Goal: Find specific page/section: Find specific page/section

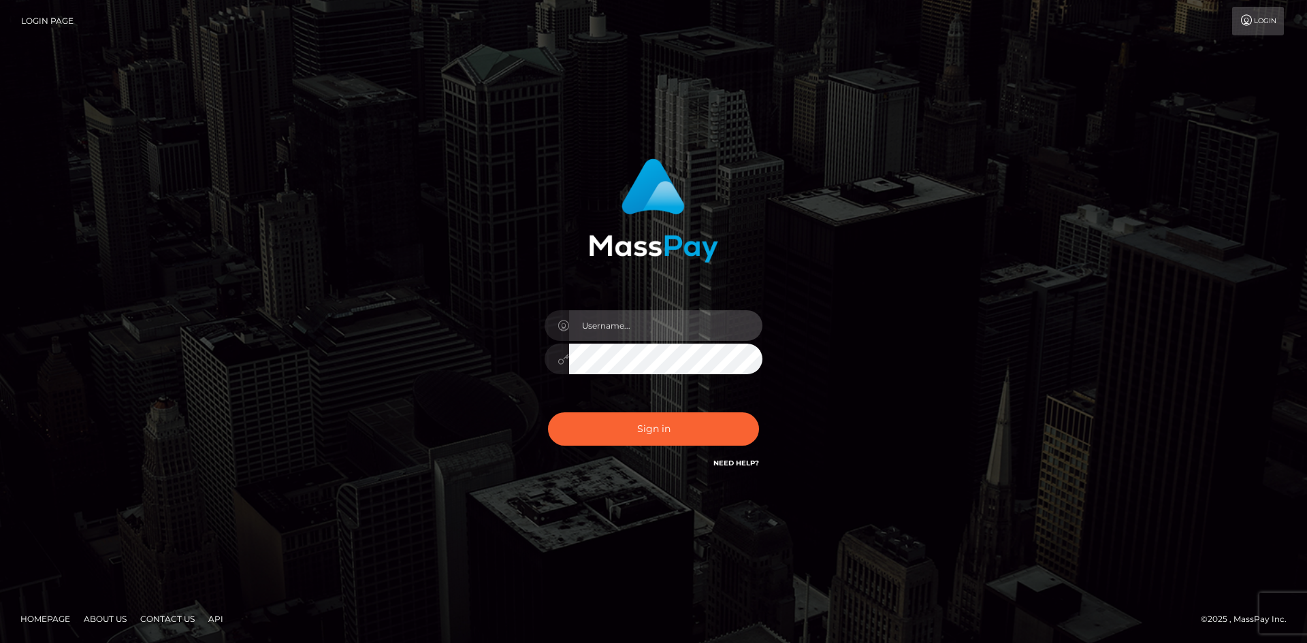
click at [589, 340] on input "text" at bounding box center [665, 325] width 193 height 31
paste input "pranav"
type input "pranav"
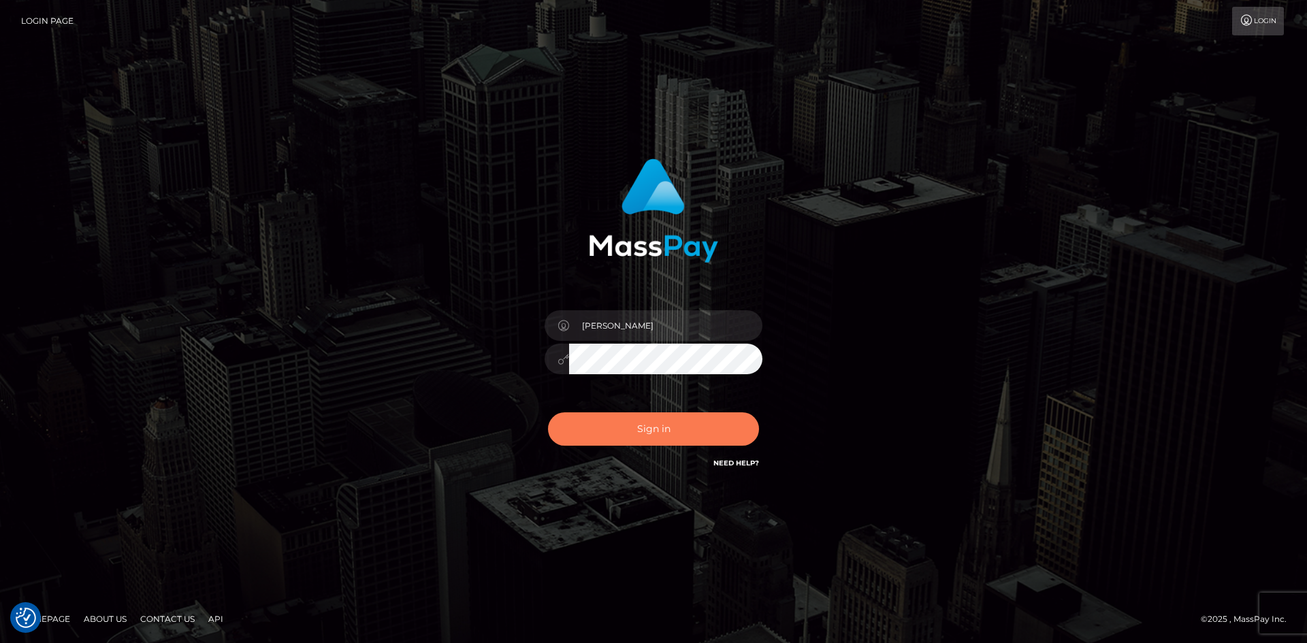
click at [583, 427] on button "Sign in" at bounding box center [653, 428] width 211 height 33
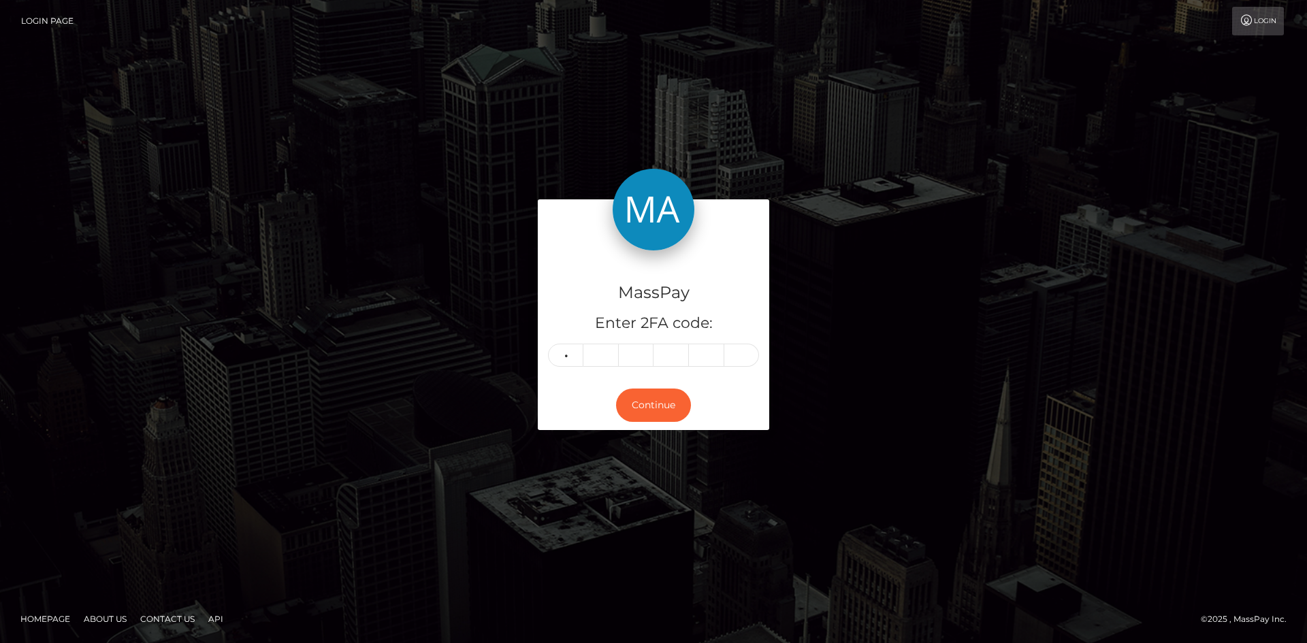
type input "3"
type input "1"
type input "9"
type input "3"
type input "1"
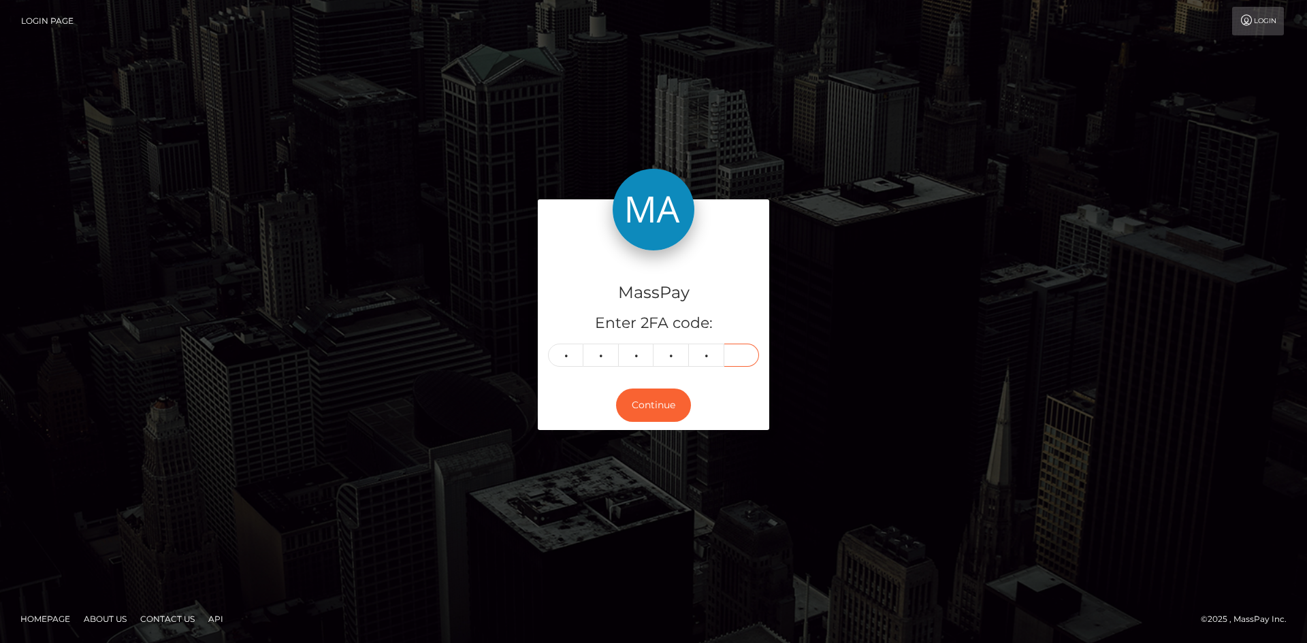
type input "7"
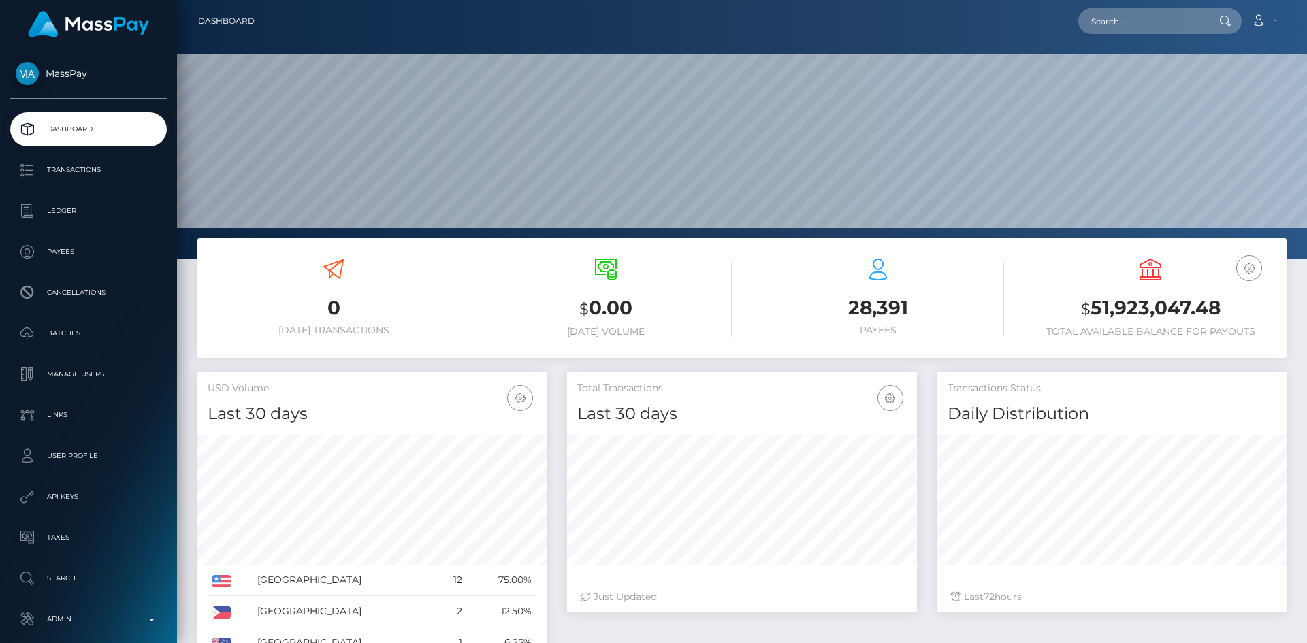
scroll to position [242, 350]
click at [1139, 18] on input "text" at bounding box center [1142, 21] width 128 height 26
paste input "mer9e1nnrxgz"
drag, startPoint x: 970, startPoint y: 1, endPoint x: 939, endPoint y: -5, distance: 31.8
click at [939, 0] on html "MassPay Dashboard Transactions Ledger Payees Cancellations Links" at bounding box center [653, 321] width 1307 height 643
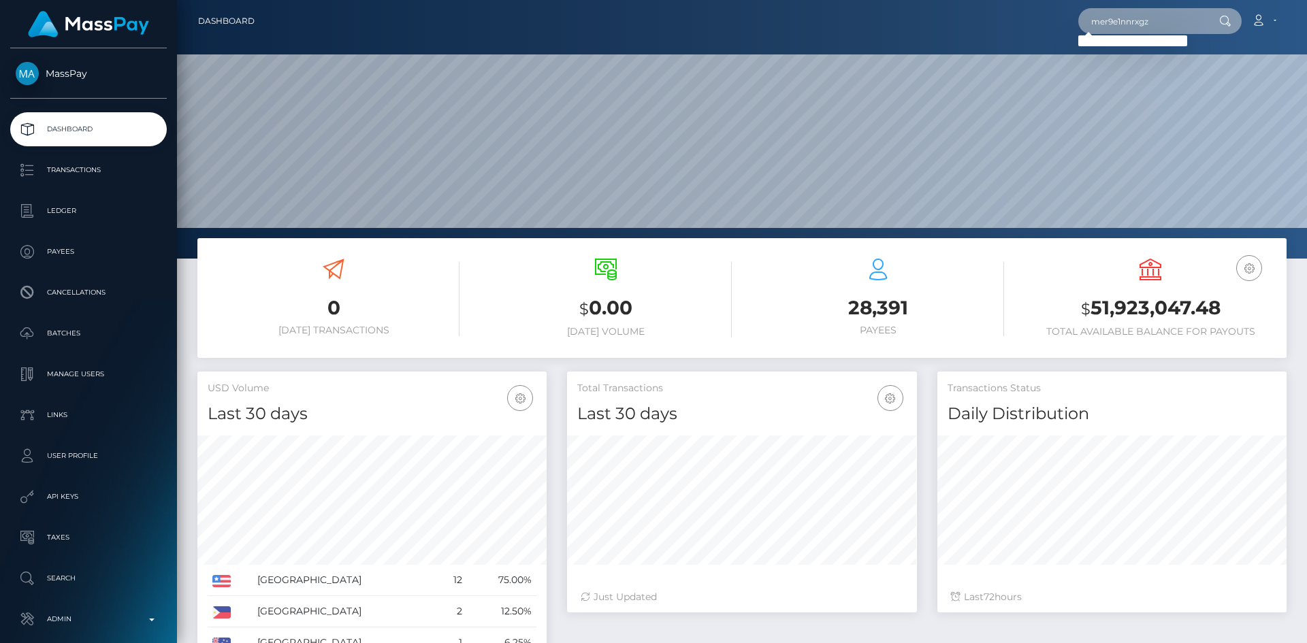
paste input "ostgxr8j9qvg"
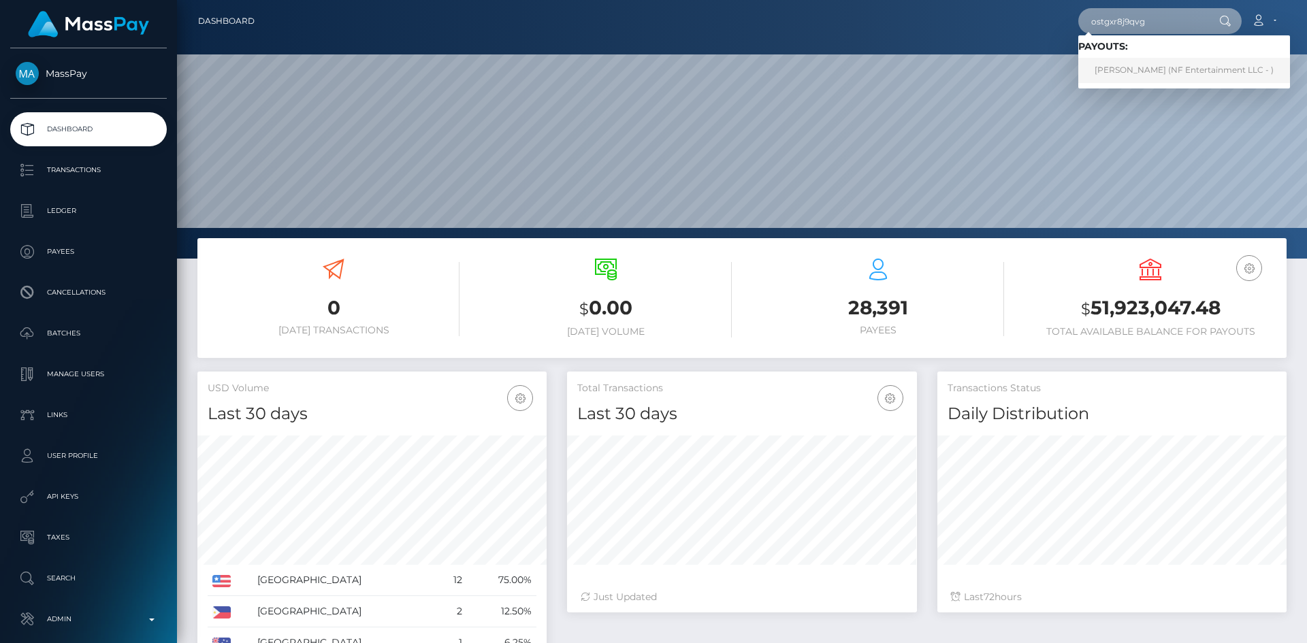
type input "ostgxr8j9qvg"
click at [1199, 65] on link "Christopher Pineau (NF Entertainment LLC - )" at bounding box center [1184, 70] width 212 height 25
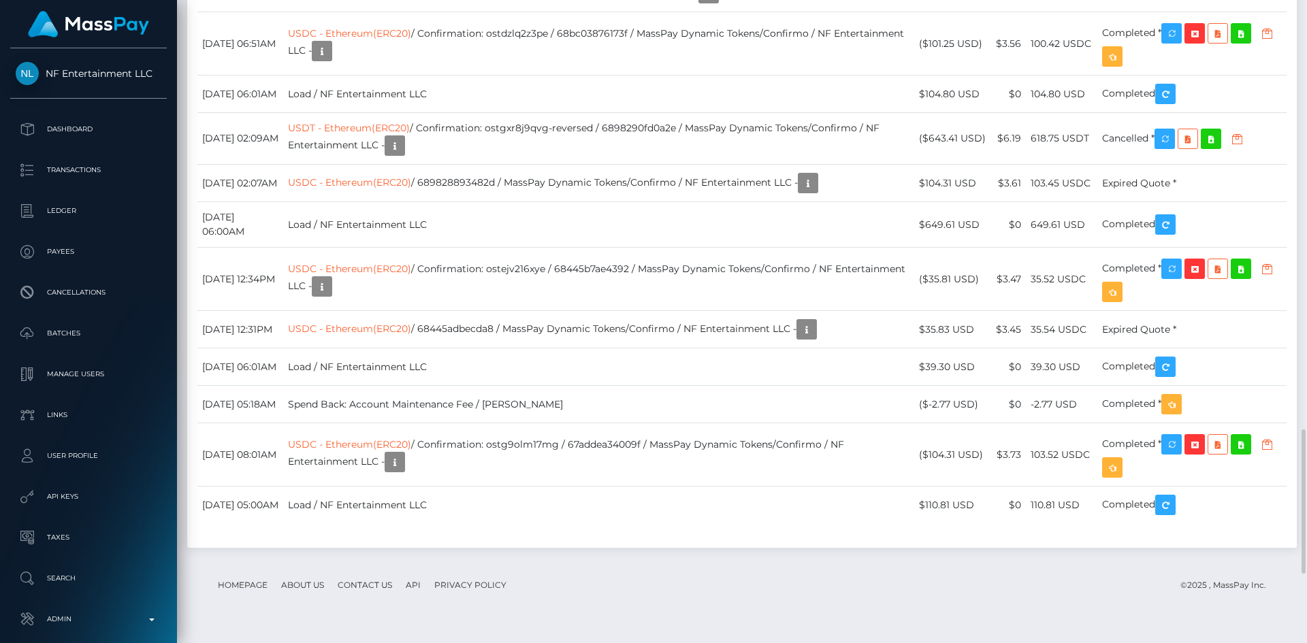
scroll to position [163, 350]
